Goal: Communication & Community: Answer question/provide support

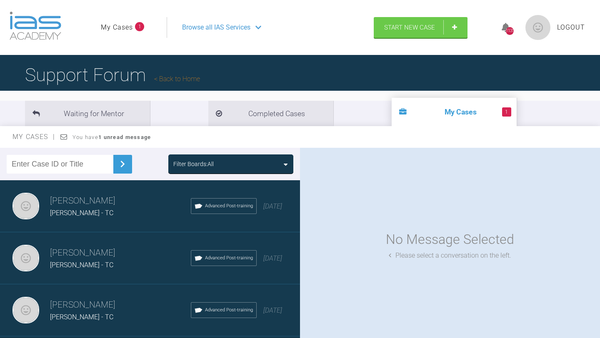
click at [31, 165] on input "text" at bounding box center [60, 164] width 107 height 19
type input "[PERSON_NAME]"
click at [207, 173] on div "Filter Boards: All" at bounding box center [230, 164] width 125 height 19
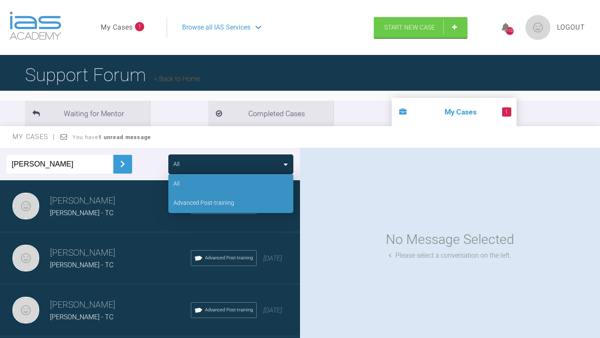
click at [206, 204] on div "Advanced Post-training" at bounding box center [203, 202] width 61 height 9
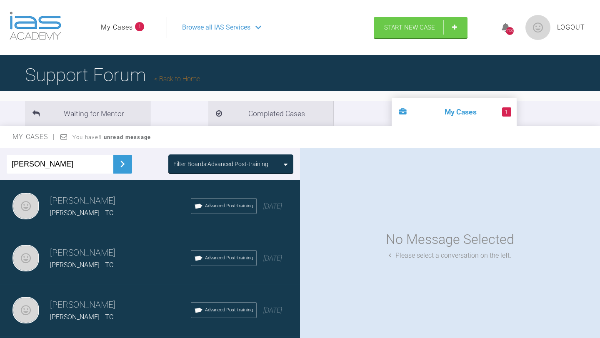
click at [116, 165] on img at bounding box center [122, 164] width 13 height 13
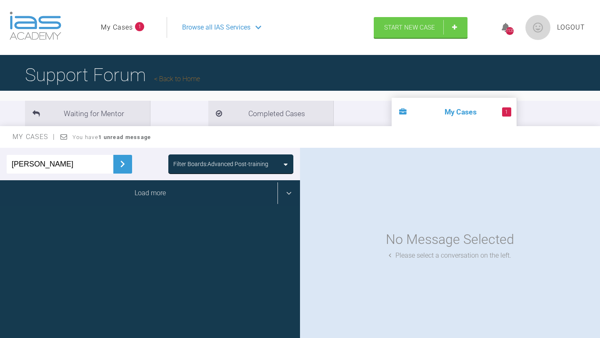
click at [142, 198] on div "Load more" at bounding box center [150, 193] width 300 height 26
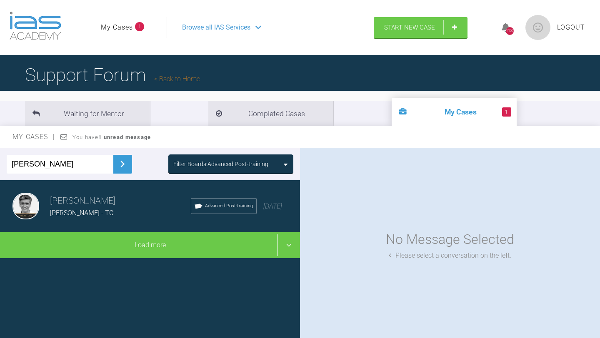
click at [94, 212] on span "[PERSON_NAME] - TC" at bounding box center [81, 213] width 63 height 8
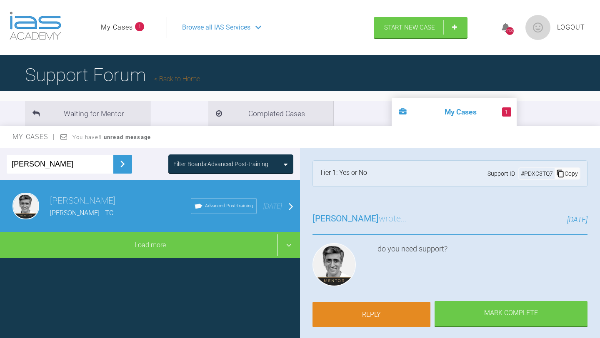
click at [377, 314] on link "Reply" at bounding box center [372, 315] width 118 height 26
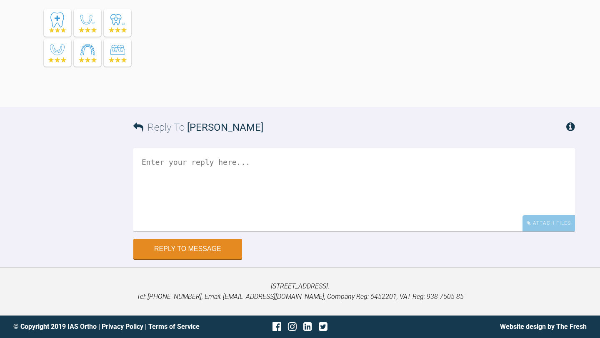
scroll to position [1069, 0]
click at [151, 160] on textarea at bounding box center [354, 189] width 442 height 83
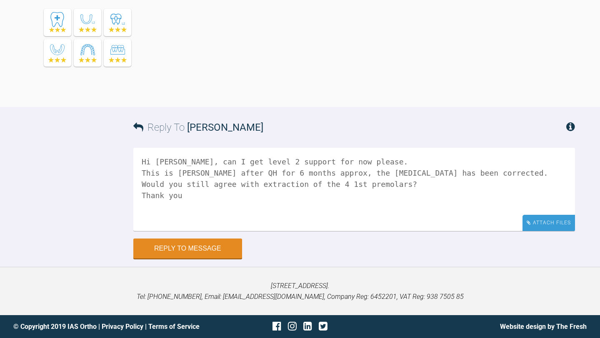
type textarea "Hi [PERSON_NAME], can I get level 2 support for now please. This is [PERSON_NAM…"
click at [559, 227] on div "Attach Files" at bounding box center [549, 223] width 53 height 16
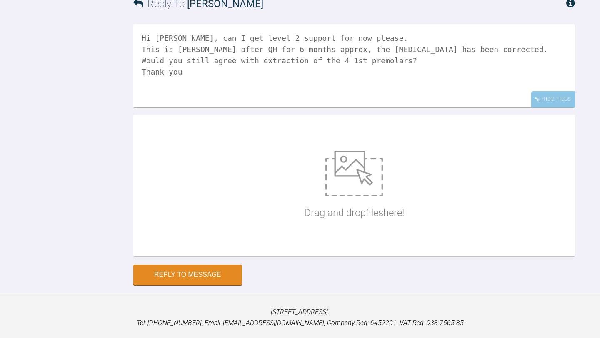
click at [357, 197] on img at bounding box center [355, 174] width 58 height 46
type input "C:\fakepath\[PERSON_NAME] [DATE] (1).JPG"
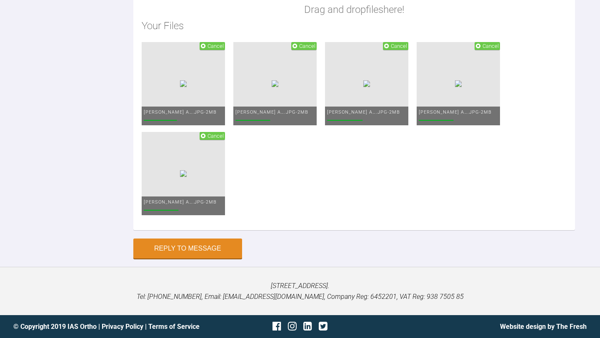
scroll to position [1277, 0]
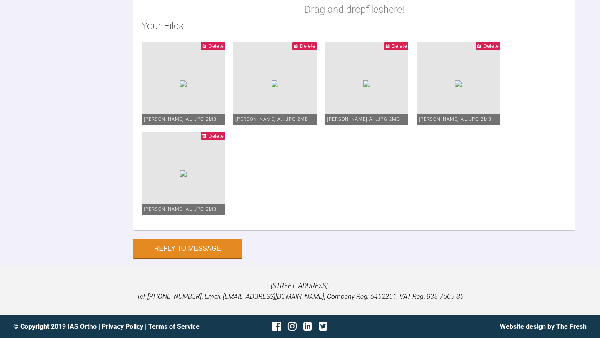
click at [187, 87] on img at bounding box center [183, 83] width 7 height 7
click at [194, 122] on span "Calvin Hoban A….JPG - 2MB" at bounding box center [180, 119] width 73 height 5
type input "C:\fakepath\Calvin Hoban Aug 25 (2).JPG"
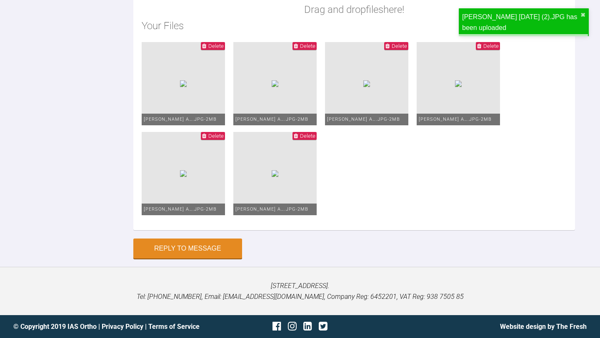
click at [316, 139] on span "Delete" at bounding box center [307, 136] width 15 height 6
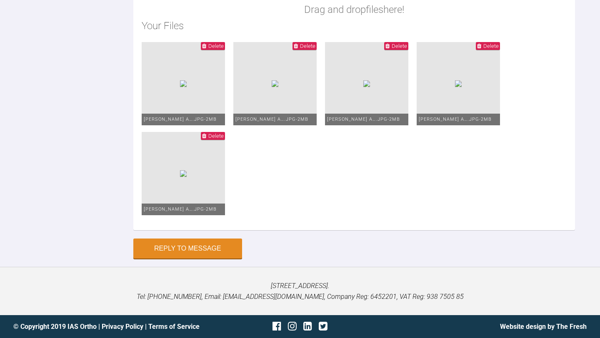
scroll to position [1369, 0]
click at [201, 252] on button "Reply to Message" at bounding box center [187, 250] width 109 height 20
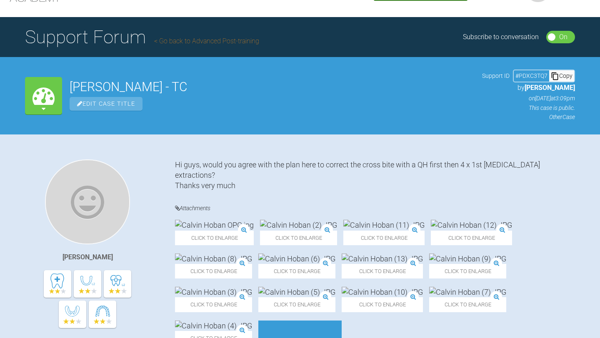
scroll to position [0, 0]
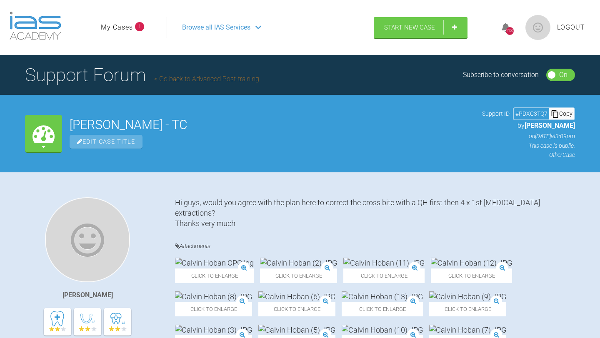
click at [122, 26] on link "My Cases" at bounding box center [117, 27] width 32 height 11
